Goal: Navigation & Orientation: Find specific page/section

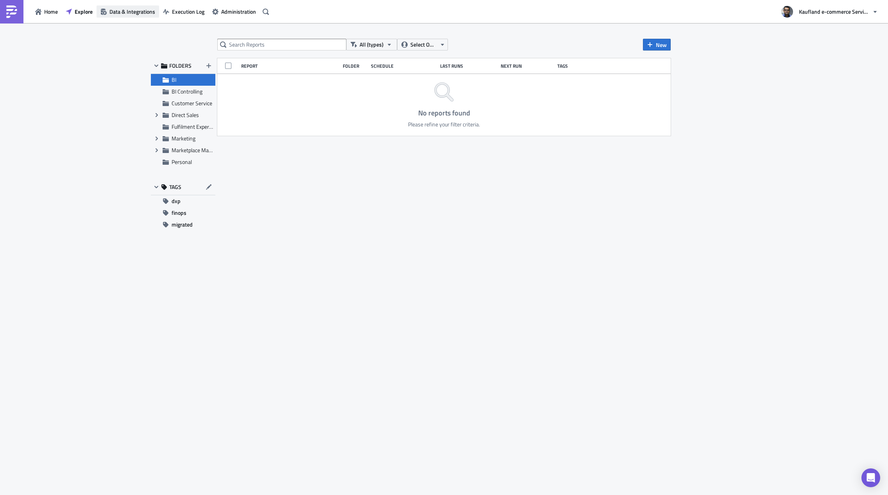
click at [129, 13] on span "Data & Integrations" at bounding box center [132, 11] width 46 height 8
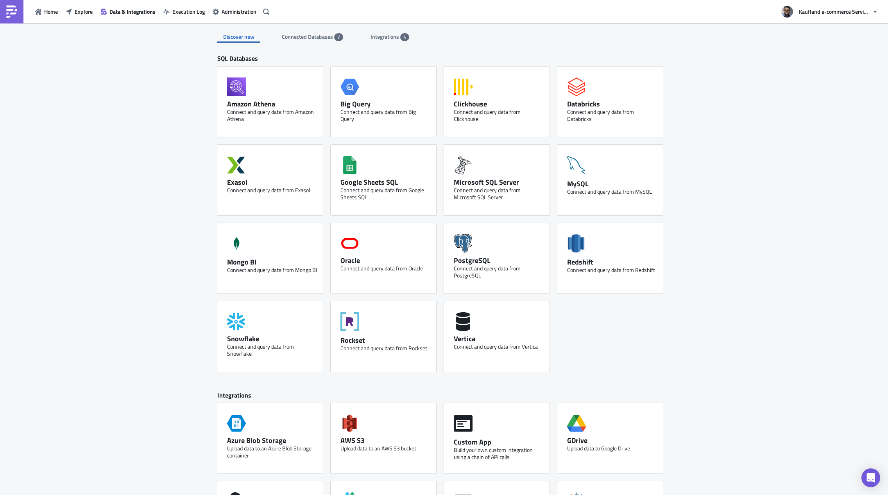
click at [311, 36] on span "Connected Databases" at bounding box center [308, 36] width 52 height 8
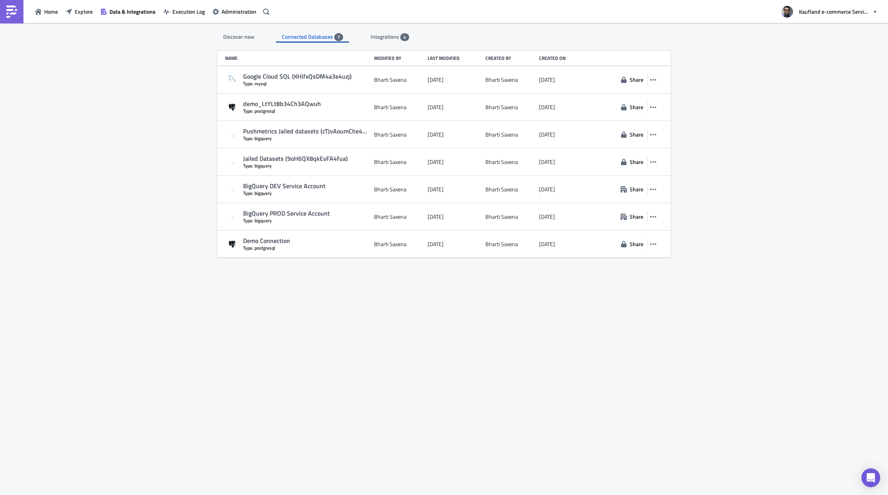
click at [373, 36] on span "Integrations" at bounding box center [386, 36] width 30 height 8
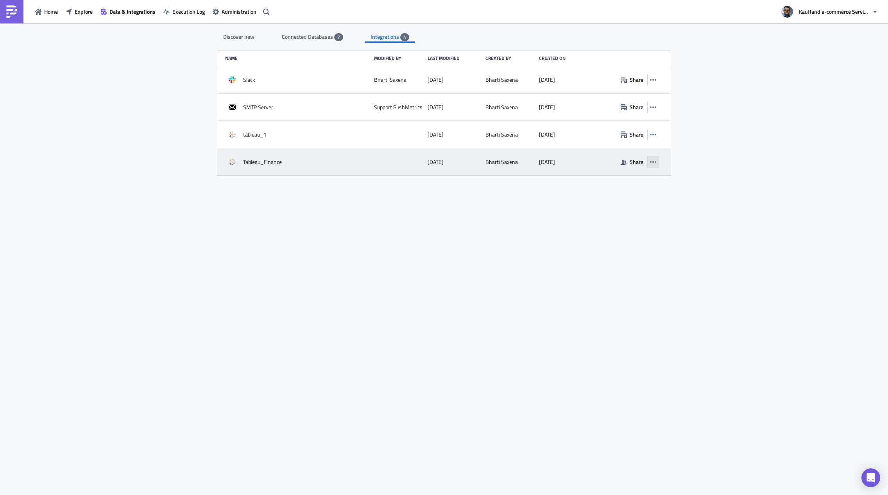
click at [656, 162] on icon "button" at bounding box center [653, 162] width 6 height 6
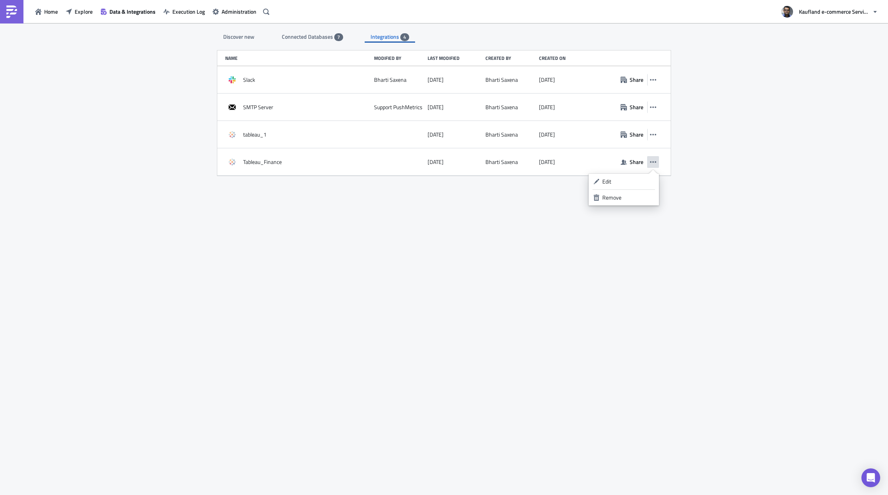
click at [602, 244] on div "Discover new Connected Databases 7 Integrations 4 SQL Databases Amazon Athena C…" at bounding box center [444, 259] width 469 height 473
click at [877, 13] on icon "button" at bounding box center [875, 12] width 6 height 6
click at [825, 101] on div "Dark Mode" at bounding box center [842, 102] width 75 height 8
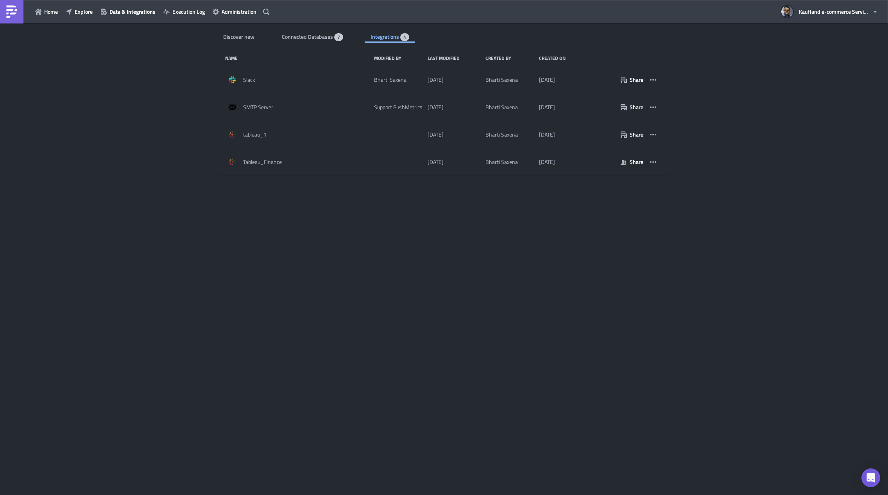
click at [296, 45] on div "Discover new Connected Databases 7 Integrations 4 SQL Databases Amazon Athena C…" at bounding box center [444, 259] width 469 height 473
click at [296, 39] on span "Connected Databases" at bounding box center [308, 36] width 52 height 8
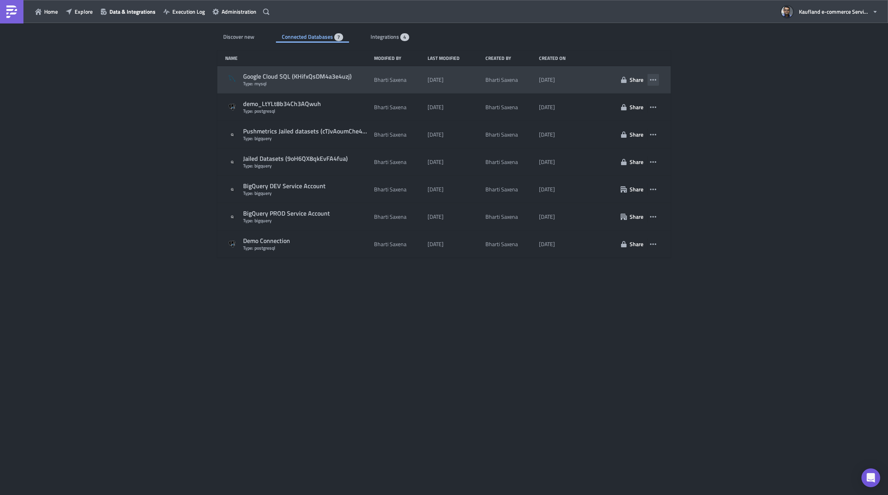
click at [653, 80] on icon "button" at bounding box center [653, 80] width 6 height 2
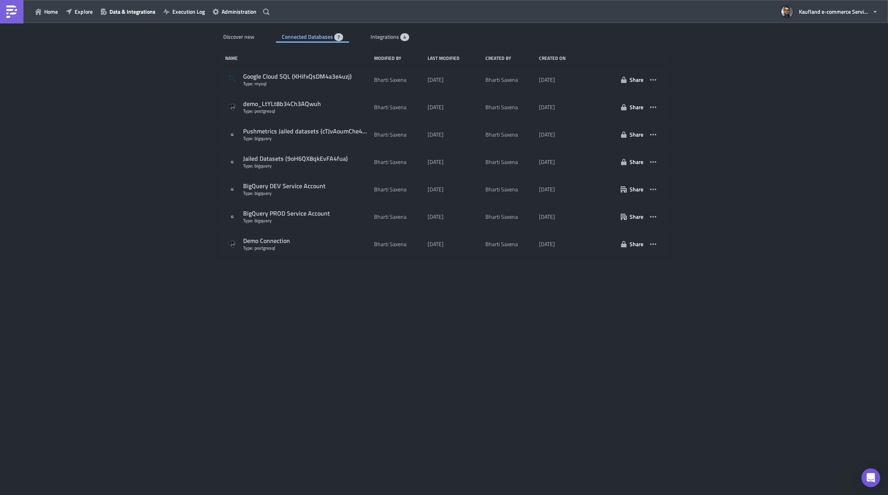
click at [427, 343] on div "Discover new Connected Databases 7 Integrations 4 SQL Databases Amazon Athena C…" at bounding box center [444, 259] width 469 height 473
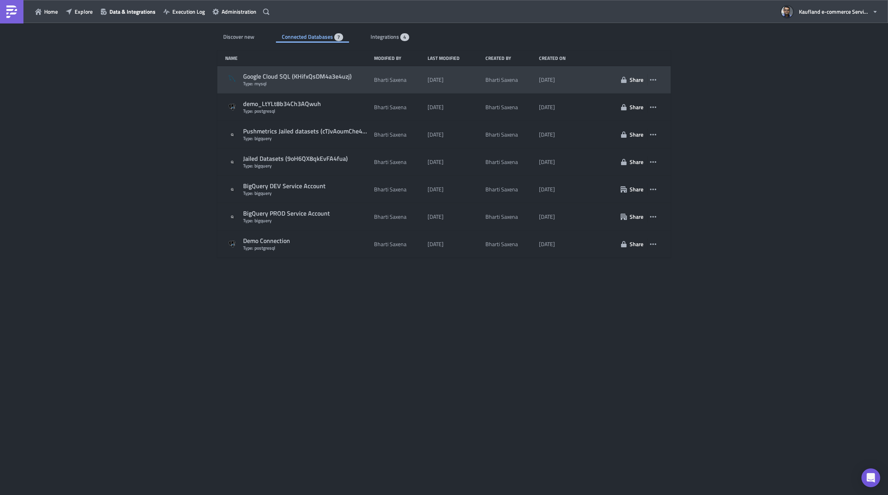
click at [311, 72] on div "Google Cloud SQL (KHifxQsDM4a3e4uzj)" at bounding box center [306, 76] width 127 height 8
click at [313, 77] on div "Google Cloud SQL (KHifxQsDM4a3e4uzj)" at bounding box center [306, 76] width 127 height 8
